Goal: Find specific fact: Find specific fact

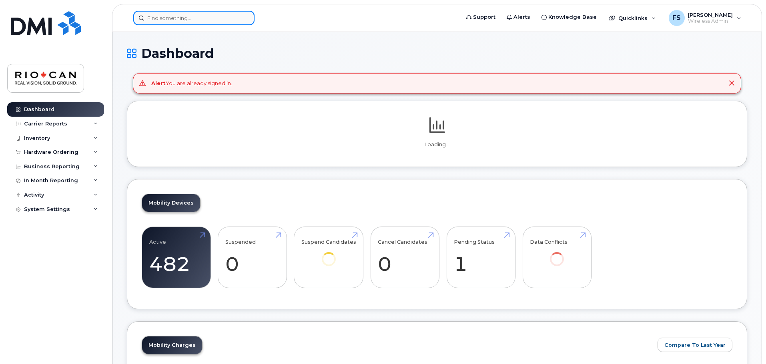
click at [196, 16] on input at bounding box center [193, 18] width 121 height 14
paste input "[PHONE_NUMBER]"
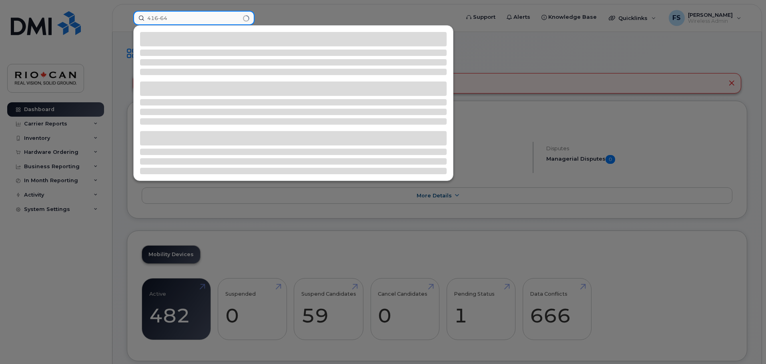
type input "416-646"
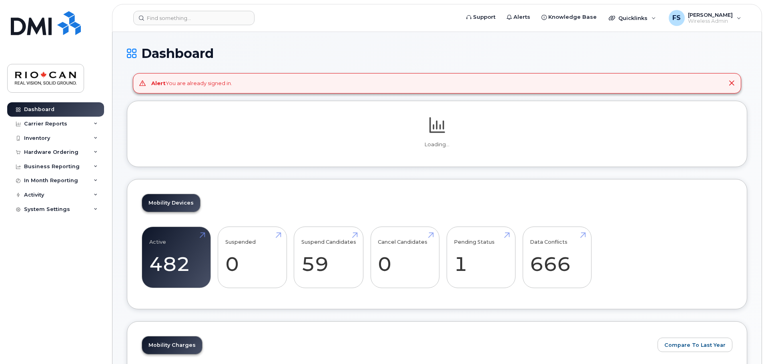
click at [218, 27] on header "Support Alerts Knowledge Base Quicklinks Suspend / Cancel Device Change SIM Car…" at bounding box center [437, 18] width 650 height 28
click at [219, 20] on input at bounding box center [193, 18] width 121 height 14
paste input "647-203-8365"
type input "647-203-8365"
